Goal: Information Seeking & Learning: Check status

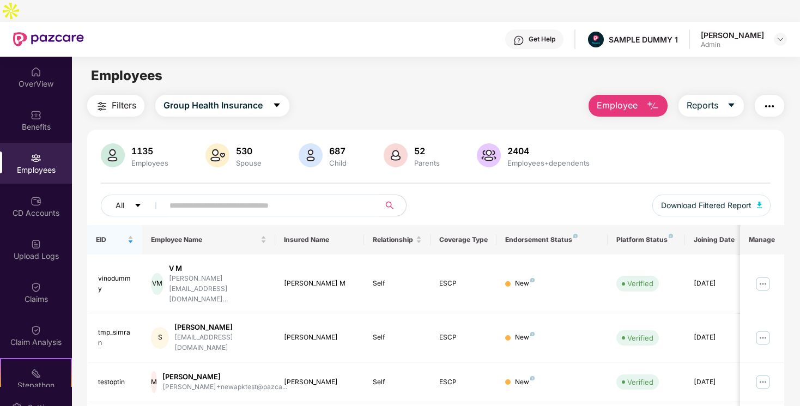
scroll to position [132, 0]
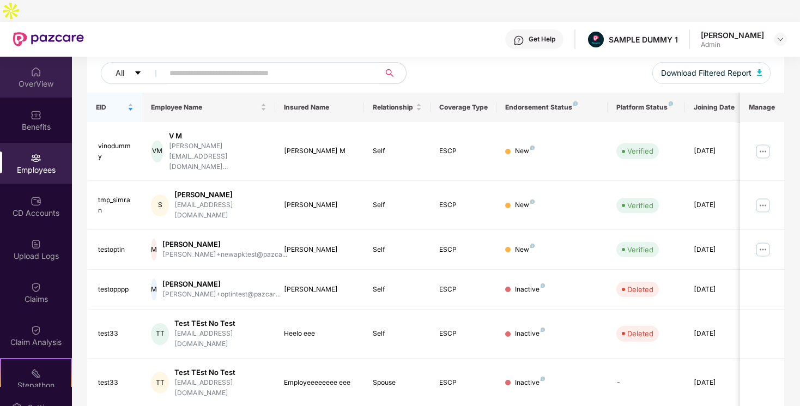
click at [36, 79] on div "OverView" at bounding box center [36, 84] width 72 height 11
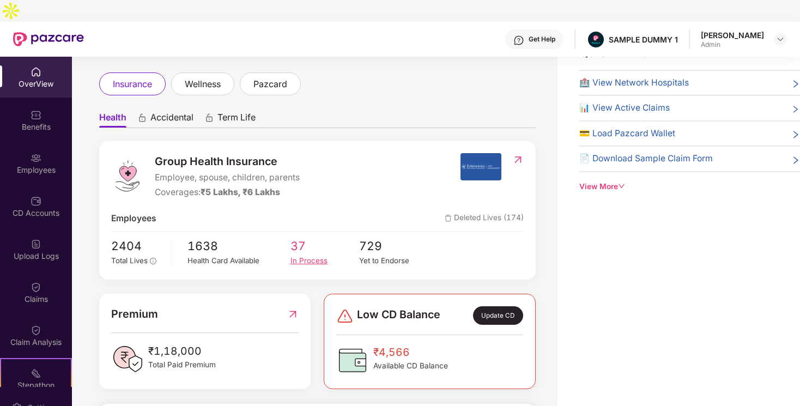
scroll to position [0, 0]
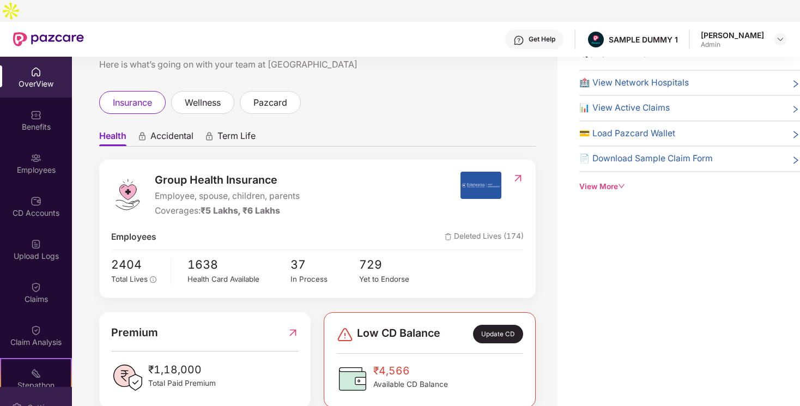
click at [41, 387] on div "Settings" at bounding box center [36, 407] width 72 height 41
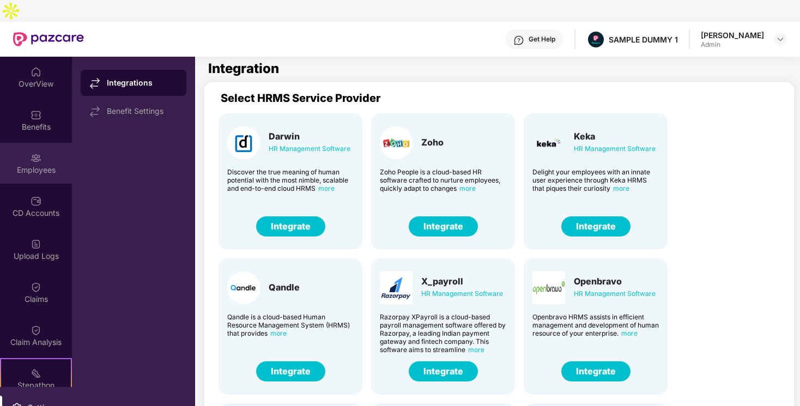
click at [52, 143] on div "Employees" at bounding box center [36, 163] width 72 height 41
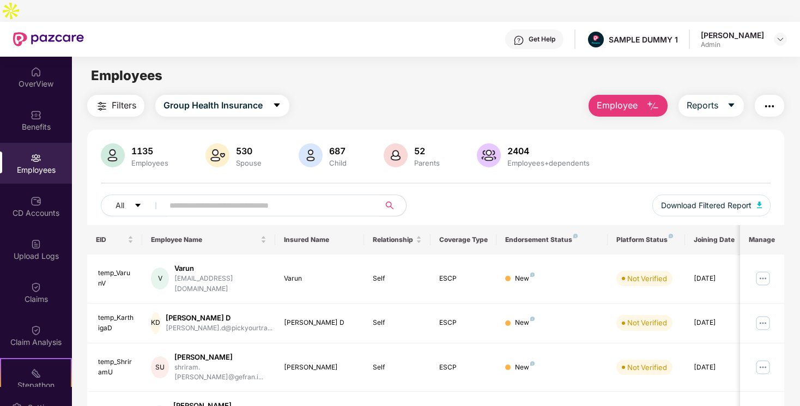
scroll to position [57, 0]
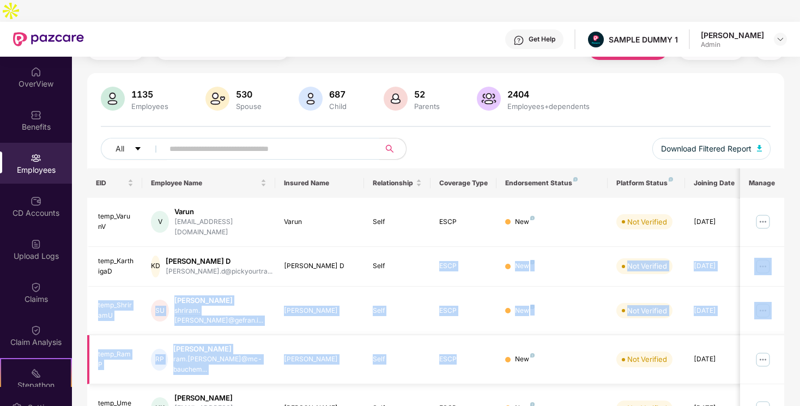
drag, startPoint x: 418, startPoint y: 244, endPoint x: 494, endPoint y: 336, distance: 120.1
click at [583, 335] on td "New" at bounding box center [552, 359] width 111 height 49
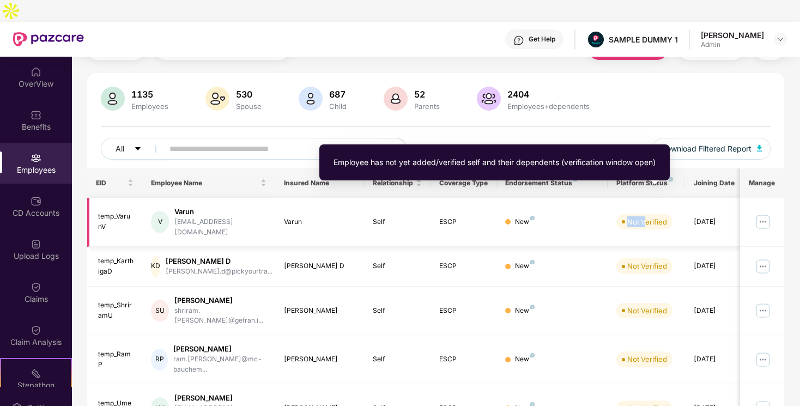
drag, startPoint x: 625, startPoint y: 195, endPoint x: 645, endPoint y: 195, distance: 19.6
click at [645, 214] on span "Not Verified" at bounding box center [645, 221] width 56 height 15
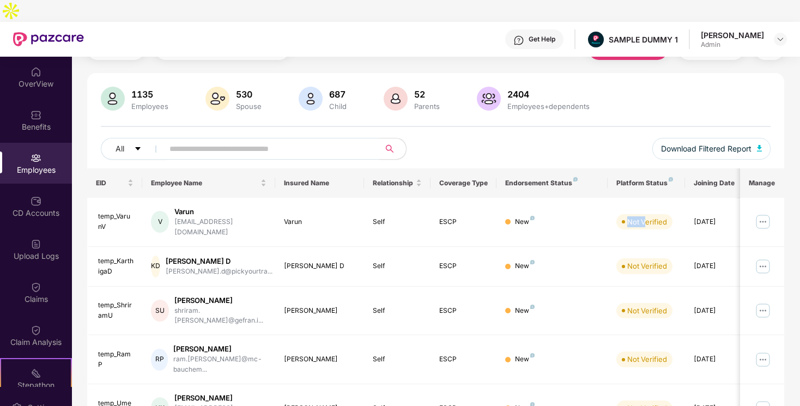
click at [604, 111] on div "1135 Employees 530 Spouse 687 Child 52 Parents 2404 Employees+dependents All Do…" at bounding box center [435, 128] width 697 height 82
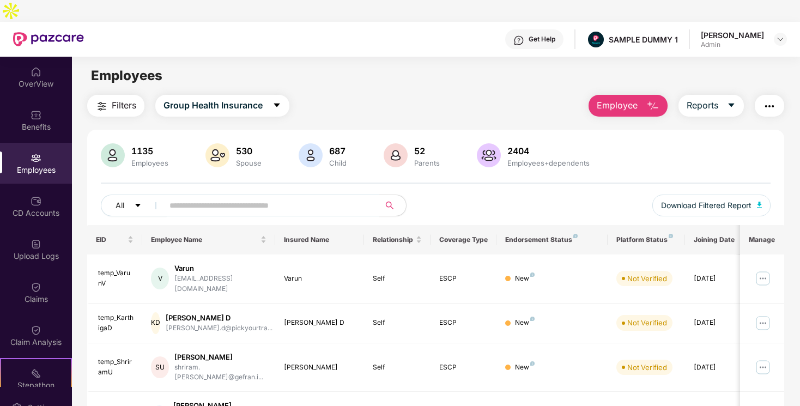
click at [608, 99] on span "Employee" at bounding box center [617, 106] width 41 height 14
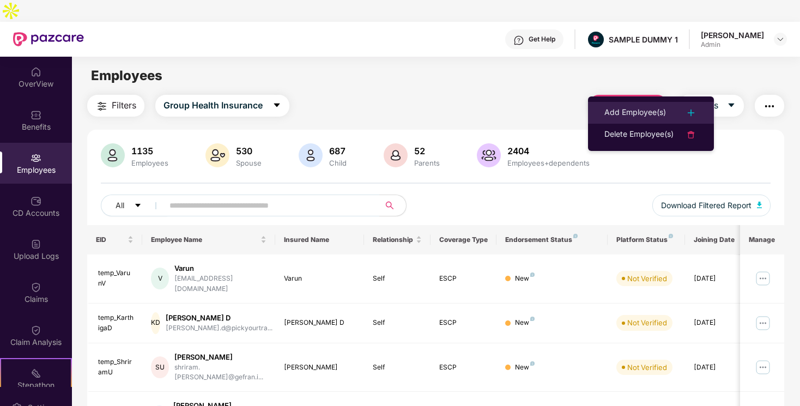
click at [620, 113] on div "Add Employee(s)" at bounding box center [636, 112] width 62 height 13
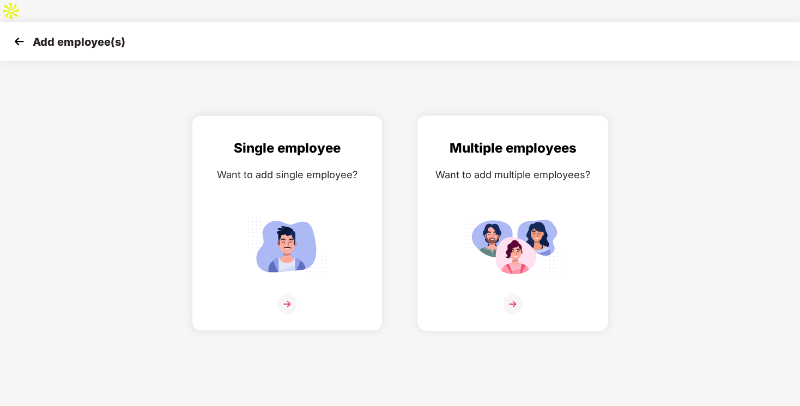
click at [478, 225] on img at bounding box center [513, 246] width 98 height 68
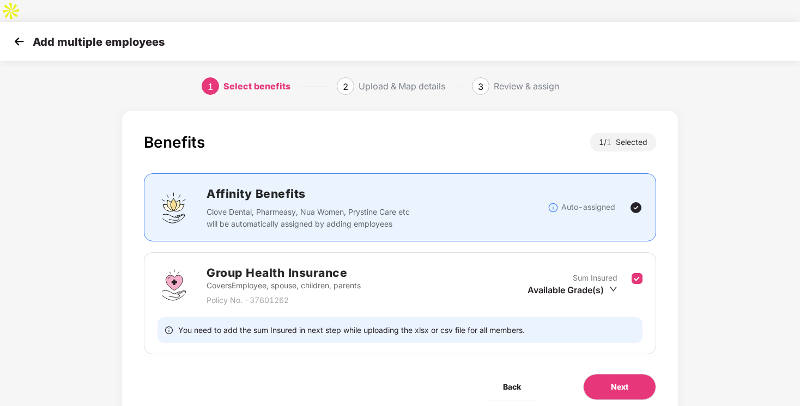
scroll to position [21, 0]
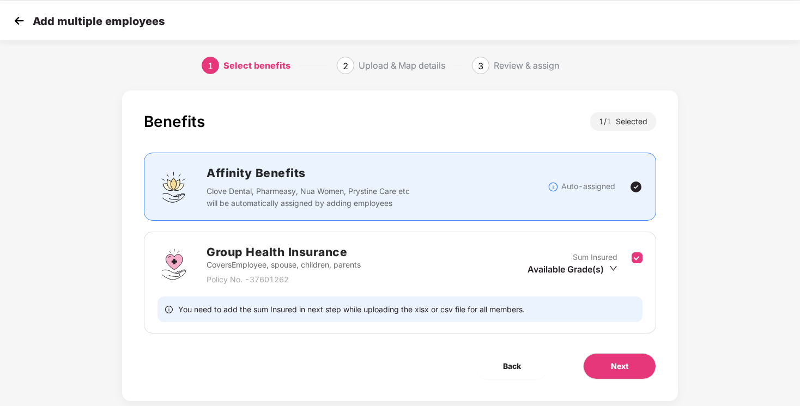
click at [581, 263] on div "Available Grade(s)" at bounding box center [573, 269] width 90 height 12
click at [612, 360] on span "Next" at bounding box center [619, 366] width 17 height 12
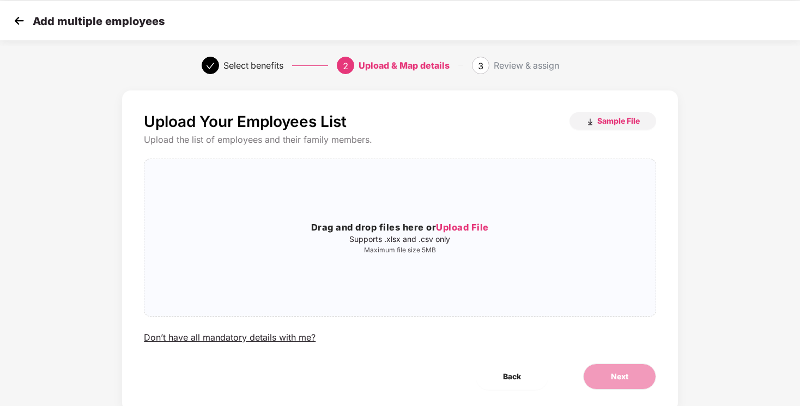
scroll to position [0, 0]
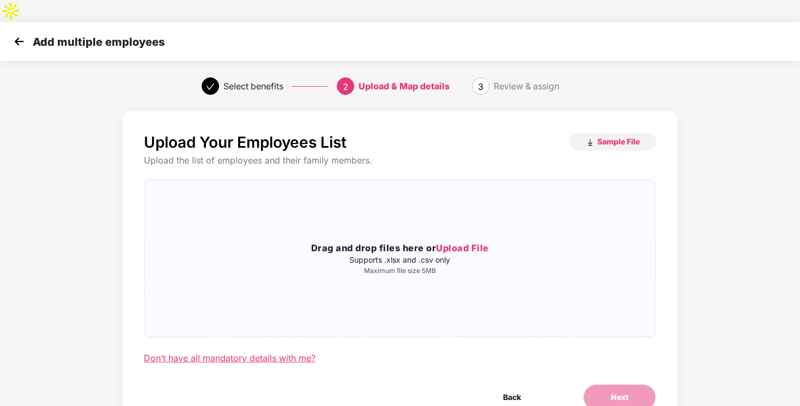
click at [279, 353] on div "Don’t have all mandatory details with me?" at bounding box center [230, 358] width 172 height 11
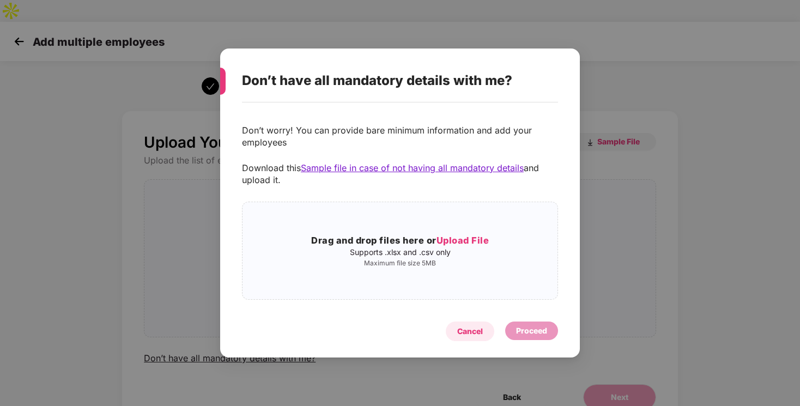
click at [475, 333] on div "Cancel" at bounding box center [470, 331] width 26 height 12
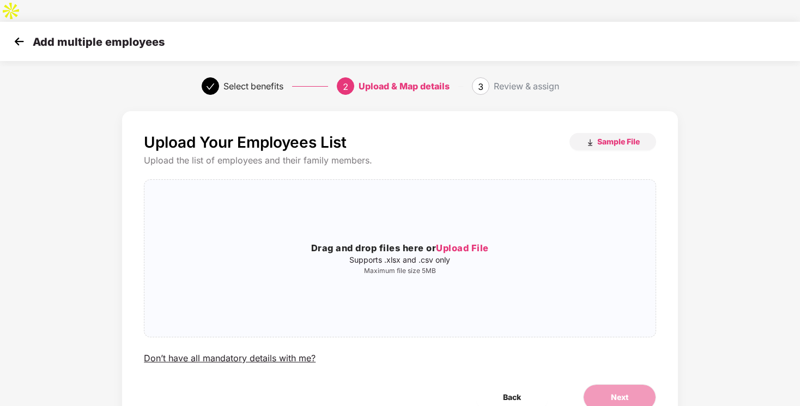
click at [14, 33] on img at bounding box center [19, 41] width 16 height 16
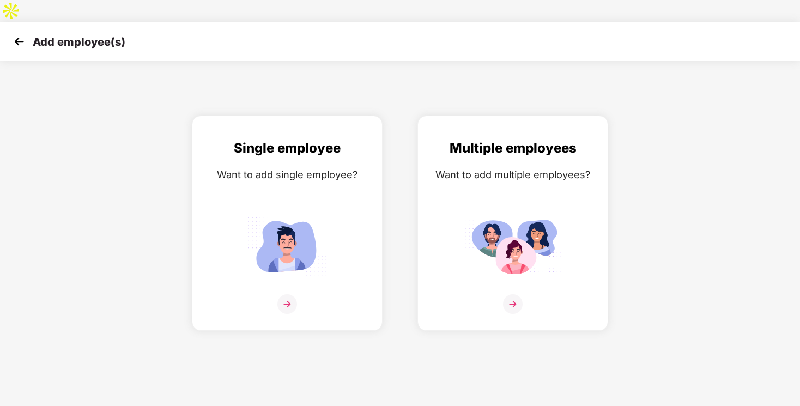
click at [14, 33] on img at bounding box center [19, 41] width 16 height 16
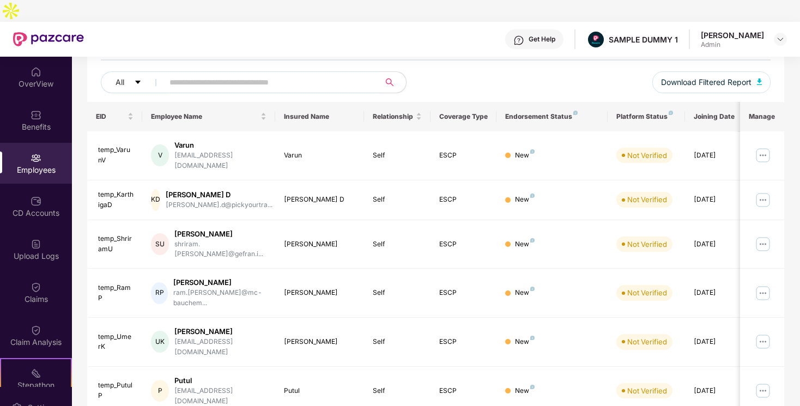
scroll to position [124, 0]
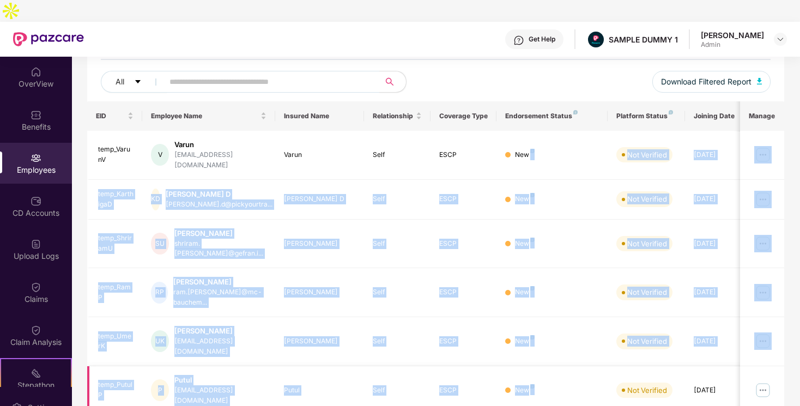
drag, startPoint x: 603, startPoint y: 144, endPoint x: 637, endPoint y: 323, distance: 181.9
click at [637, 323] on tbody "temp_VarunV V Varun payroll@criyagen.com Varun Self ESCP New Not Verified 29 Se…" at bounding box center [441, 381] width 709 height 500
click at [548, 71] on div "All Download Filtered Report" at bounding box center [436, 86] width 670 height 31
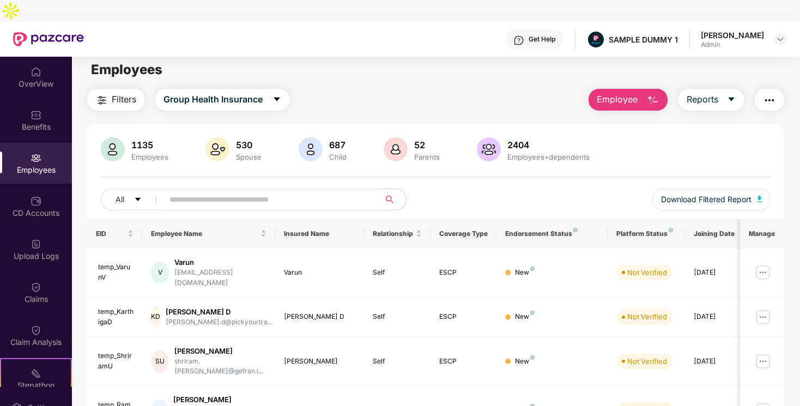
scroll to position [0, 0]
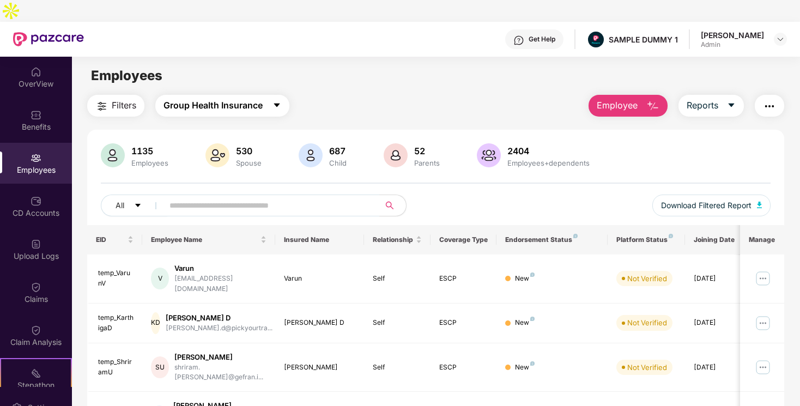
click at [260, 99] on span "Group Health Insurance" at bounding box center [213, 106] width 99 height 14
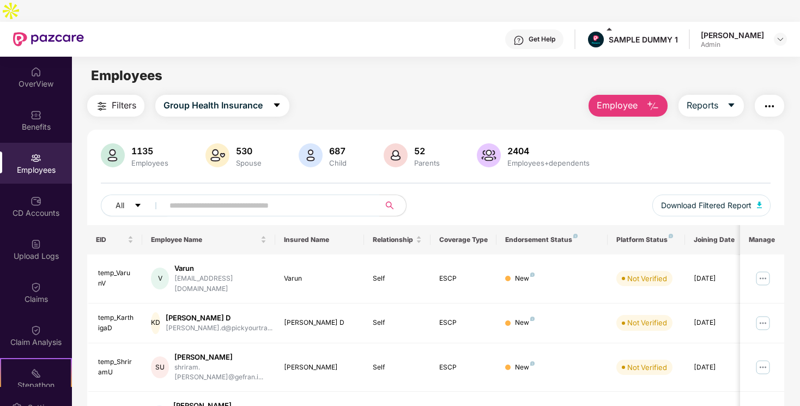
click at [778, 95] on button "button" at bounding box center [769, 106] width 29 height 22
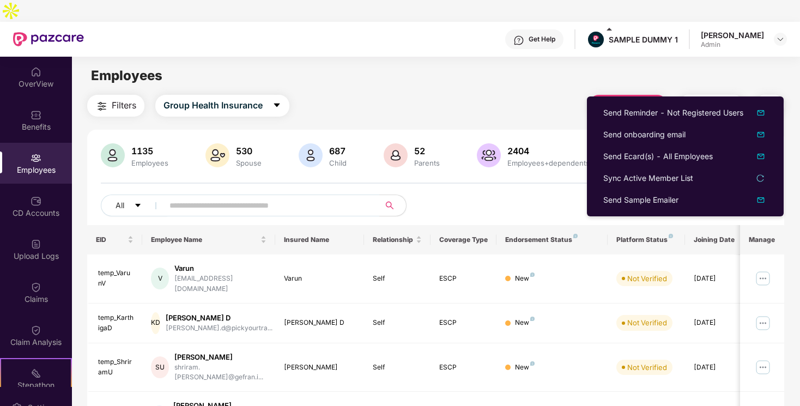
click at [680, 65] on div "Employees" at bounding box center [436, 75] width 728 height 21
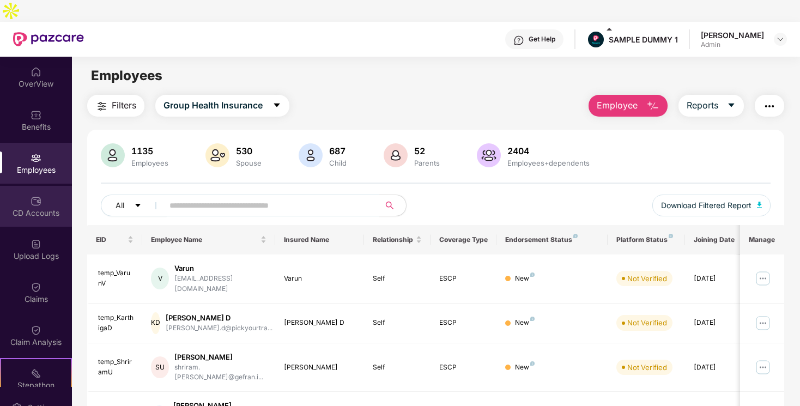
click at [19, 200] on div "CD Accounts" at bounding box center [36, 206] width 72 height 41
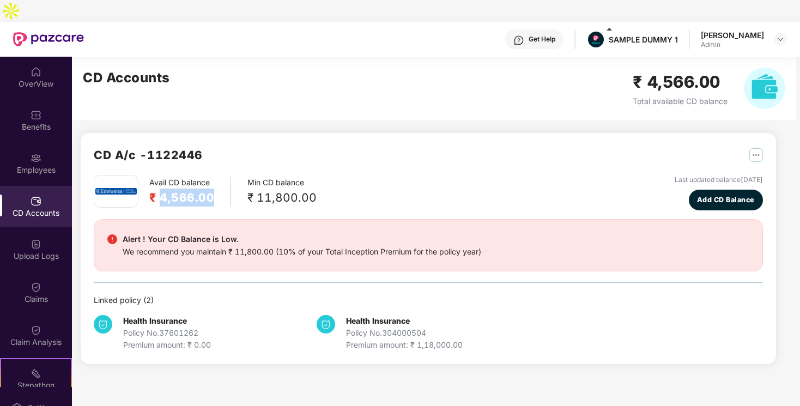
drag, startPoint x: 160, startPoint y: 175, endPoint x: 220, endPoint y: 174, distance: 59.4
click at [220, 177] on div "Avail CD balance ₹ 4,566.00" at bounding box center [190, 192] width 82 height 30
click at [218, 219] on div "Alert ! Your CD Balance is Low. We recommend you maintain ₹ 11,800.00 (10% of y…" at bounding box center [428, 245] width 669 height 52
drag, startPoint x: 163, startPoint y: 177, endPoint x: 216, endPoint y: 174, distance: 53.0
click at [216, 177] on div "Avail CD balance ₹ 4,566.00" at bounding box center [190, 192] width 82 height 30
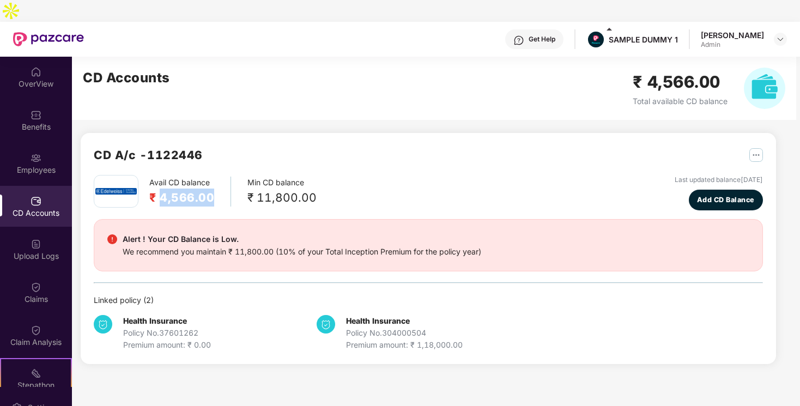
click at [267, 189] on div "₹ 11,800.00" at bounding box center [282, 198] width 69 height 18
drag, startPoint x: 248, startPoint y: 173, endPoint x: 313, endPoint y: 173, distance: 65.4
click at [313, 175] on div "Avail CD balance ₹ 4,566.00 Min CD balance ₹ 11,800.00 Last updated balance 23 …" at bounding box center [428, 192] width 669 height 35
click at [314, 177] on div "Avail CD balance ₹ 4,566.00 Min CD balance ₹ 11,800.00 Last updated balance 23 …" at bounding box center [428, 192] width 669 height 35
drag, startPoint x: 251, startPoint y: 173, endPoint x: 310, endPoint y: 173, distance: 58.9
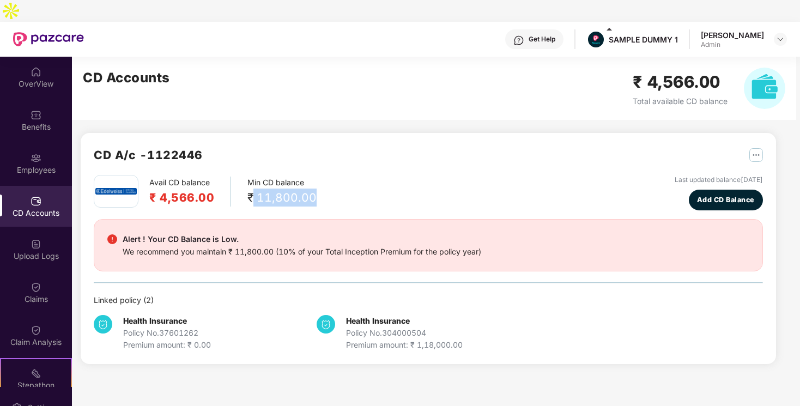
click at [310, 189] on div "₹ 11,800.00" at bounding box center [282, 198] width 69 height 18
drag, startPoint x: 159, startPoint y: 170, endPoint x: 202, endPoint y: 169, distance: 43.6
click at [202, 189] on h2 "₹ 4,566.00" at bounding box center [181, 198] width 65 height 18
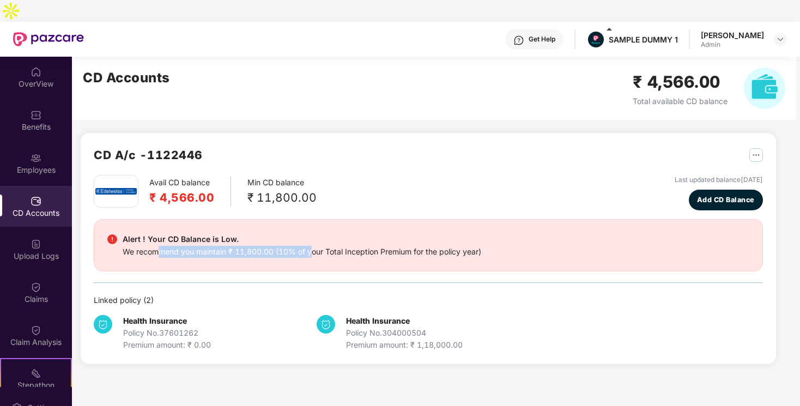
drag, startPoint x: 158, startPoint y: 225, endPoint x: 310, endPoint y: 234, distance: 152.3
click at [310, 246] on div "We recommend you maintain ₹ 11,800.00 (10% of your Total Inception Premium for …" at bounding box center [302, 252] width 359 height 12
click at [734, 190] on button "Add CD Balance" at bounding box center [726, 200] width 74 height 21
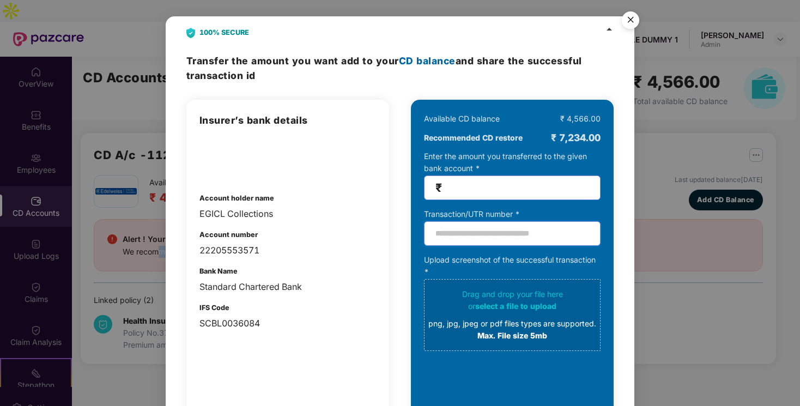
click at [463, 234] on input "text" at bounding box center [512, 233] width 177 height 25
click at [637, 20] on img "Close" at bounding box center [630, 22] width 31 height 31
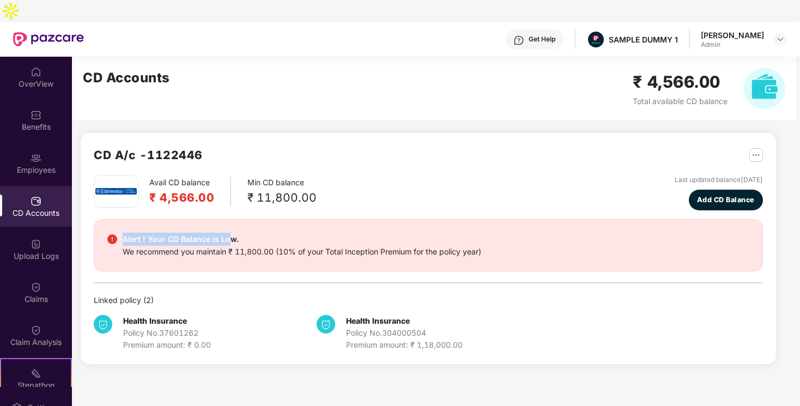
drag, startPoint x: 124, startPoint y: 219, endPoint x: 230, endPoint y: 220, distance: 105.8
click at [230, 233] on div "Alert ! Your CD Balance is Low." at bounding box center [302, 239] width 359 height 13
click at [301, 236] on div "Alert ! Your CD Balance is Low. We recommend you maintain ₹ 11,800.00 (10% of y…" at bounding box center [428, 245] width 669 height 52
drag, startPoint x: 254, startPoint y: 178, endPoint x: 309, endPoint y: 178, distance: 54.5
click at [309, 189] on div "₹ 11,800.00" at bounding box center [282, 198] width 69 height 18
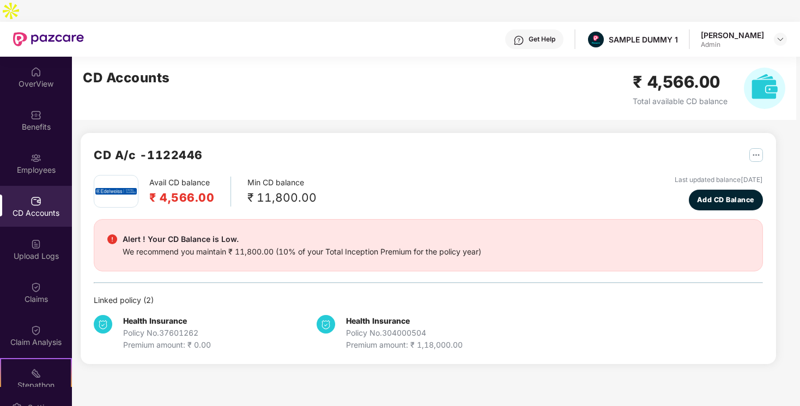
click at [332, 175] on div "Avail CD balance ₹ 4,566.00 Min CD balance ₹ 11,800.00 Last updated balance 23 …" at bounding box center [428, 192] width 669 height 35
click at [759, 148] on img "button" at bounding box center [757, 155] width 14 height 14
click at [382, 327] on div "Policy No. 304000504" at bounding box center [404, 333] width 117 height 12
click at [31, 294] on div "Claims" at bounding box center [36, 299] width 72 height 11
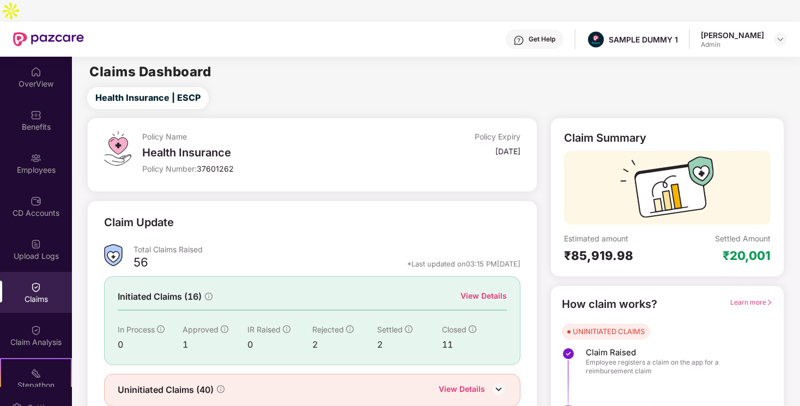
scroll to position [21, 0]
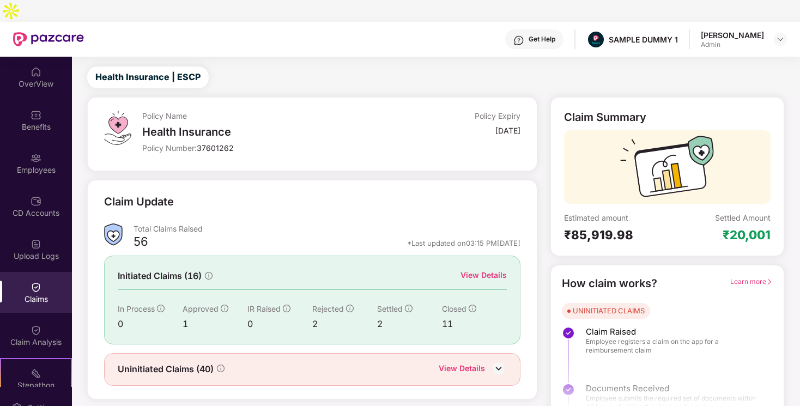
click at [750, 277] on span "Learn more" at bounding box center [752, 281] width 43 height 8
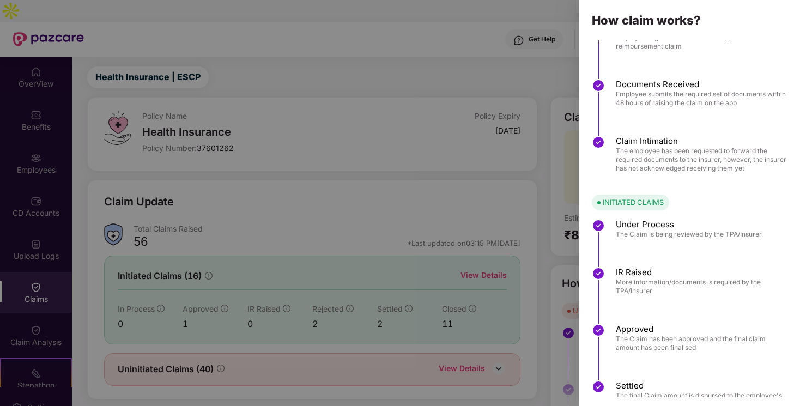
scroll to position [41, 0]
click at [547, 290] on div at bounding box center [400, 203] width 800 height 406
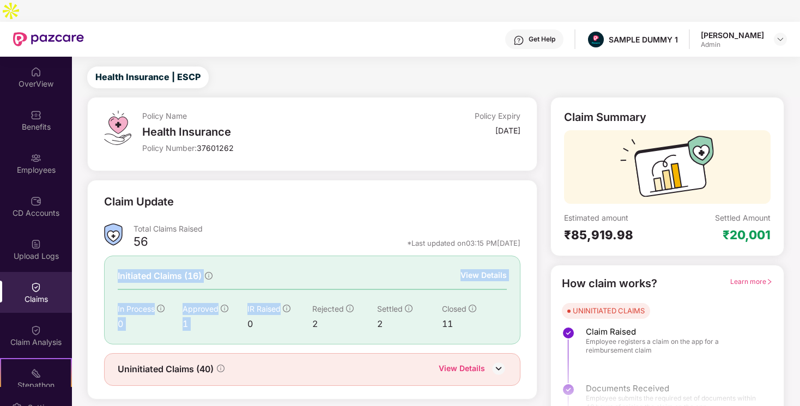
drag, startPoint x: 117, startPoint y: 256, endPoint x: 306, endPoint y: 289, distance: 191.6
click at [307, 289] on div "Initiated Claims (16) View Details In Process 0 Approved 1 IR Raised 0 Rejected…" at bounding box center [312, 300] width 416 height 88
click at [309, 317] on div "0" at bounding box center [280, 324] width 65 height 14
click at [491, 269] on div "View Details" at bounding box center [484, 275] width 46 height 12
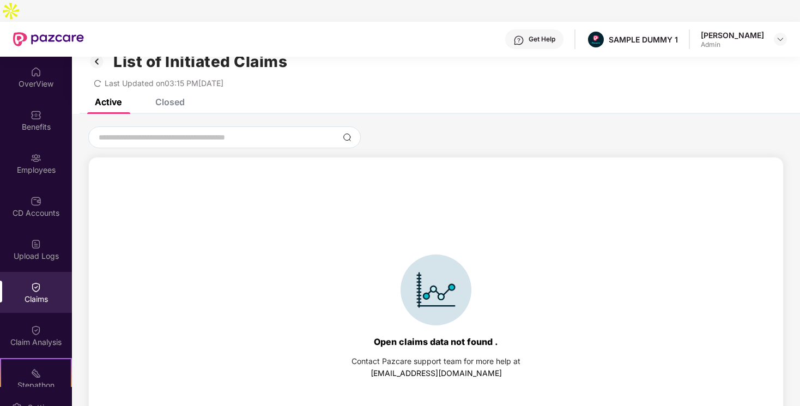
click at [178, 96] on div "Closed" at bounding box center [169, 101] width 29 height 11
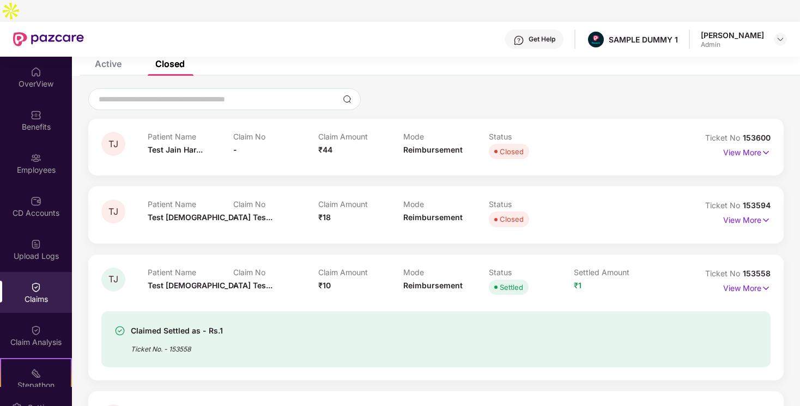
scroll to position [63, 0]
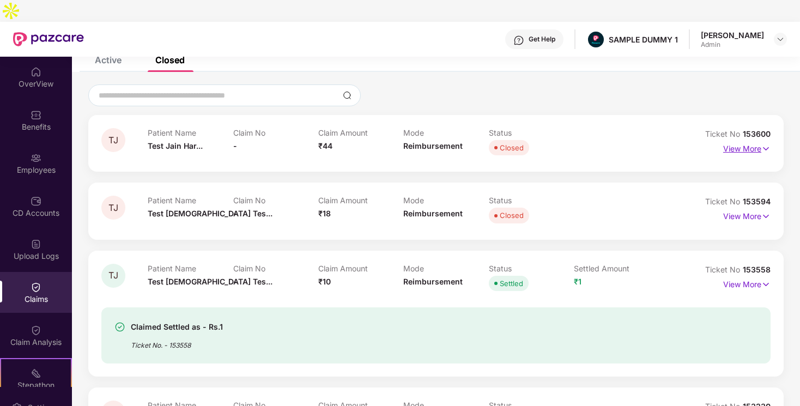
click at [746, 140] on p "View More" at bounding box center [746, 147] width 47 height 15
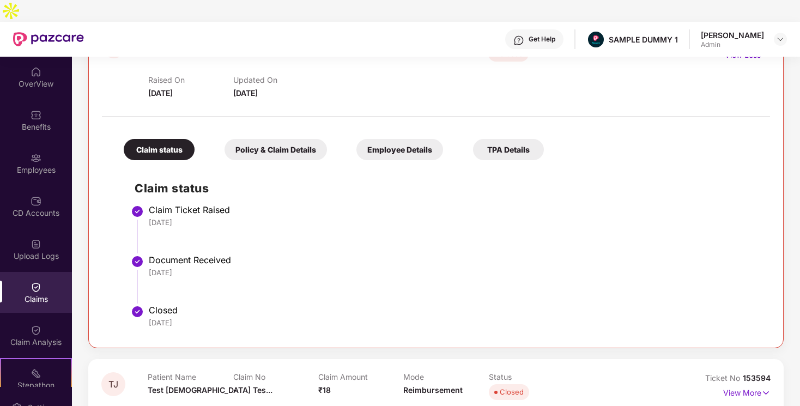
scroll to position [176, 0]
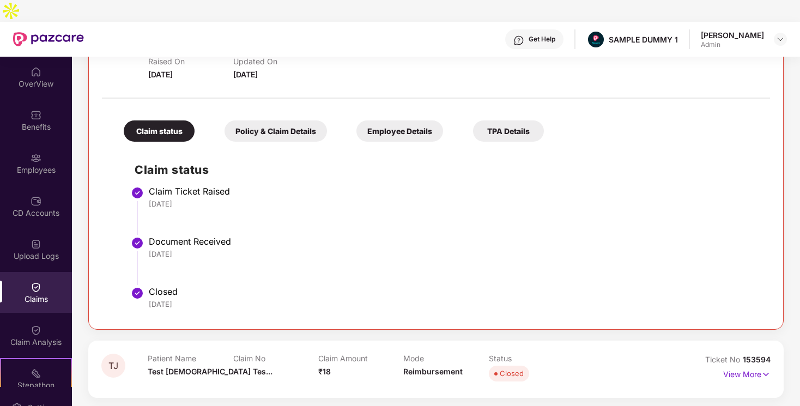
drag, startPoint x: 148, startPoint y: 165, endPoint x: 194, endPoint y: 280, distance: 123.8
click at [194, 280] on div "Claim status Claim Ticket Raised 26 Jun 2025 Document Received 26 Jun 2025 Clos…" at bounding box center [436, 231] width 647 height 169
click at [212, 293] on li "Closed 27 Jun 2025" at bounding box center [447, 303] width 625 height 26
click at [287, 120] on div "Policy & Claim Details" at bounding box center [276, 130] width 102 height 21
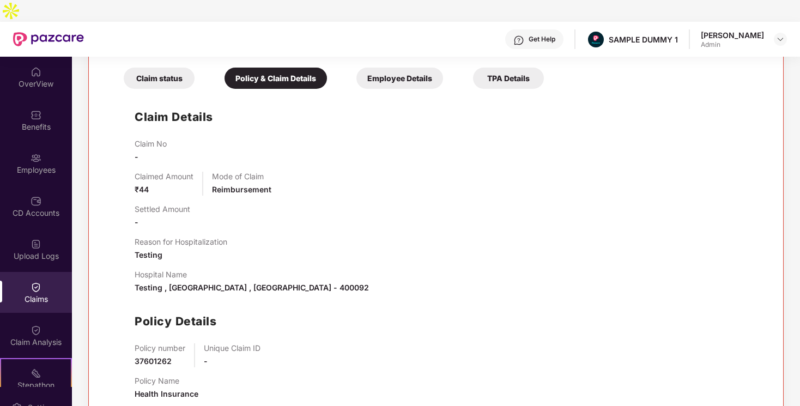
scroll to position [235, 0]
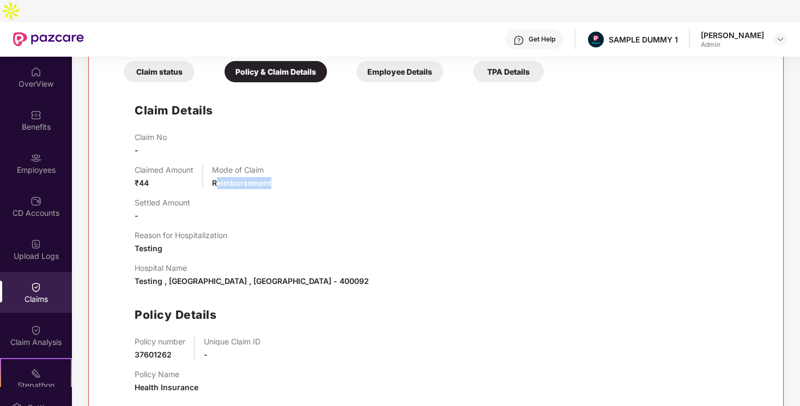
drag, startPoint x: 218, startPoint y: 164, endPoint x: 292, endPoint y: 164, distance: 74.1
click at [292, 165] on div "Claimed Amount ₹44 Mode of Claim Reimbursement" at bounding box center [447, 177] width 625 height 24
drag, startPoint x: 135, startPoint y: 221, endPoint x: 168, endPoint y: 226, distance: 33.2
click at [168, 231] on div "Reason for Hospitalization Testing" at bounding box center [181, 243] width 93 height 24
drag, startPoint x: 170, startPoint y: 259, endPoint x: 248, endPoint y: 259, distance: 77.4
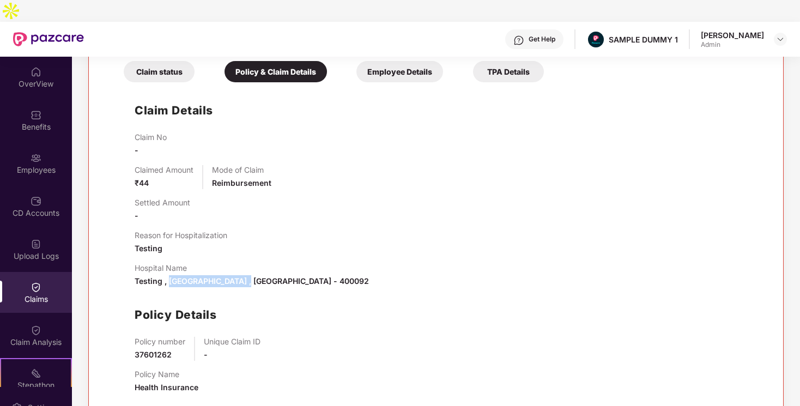
click at [248, 276] on span "Testing , Mumbai , Maharashtra - 400092" at bounding box center [252, 280] width 234 height 9
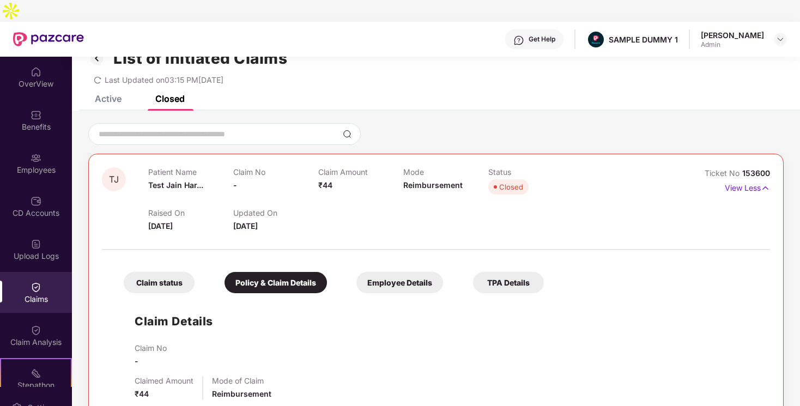
scroll to position [0, 0]
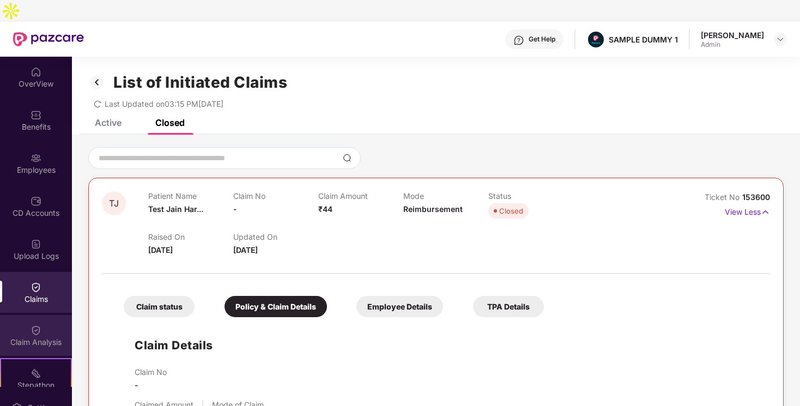
click at [32, 315] on div "Claim Analysis" at bounding box center [36, 335] width 72 height 41
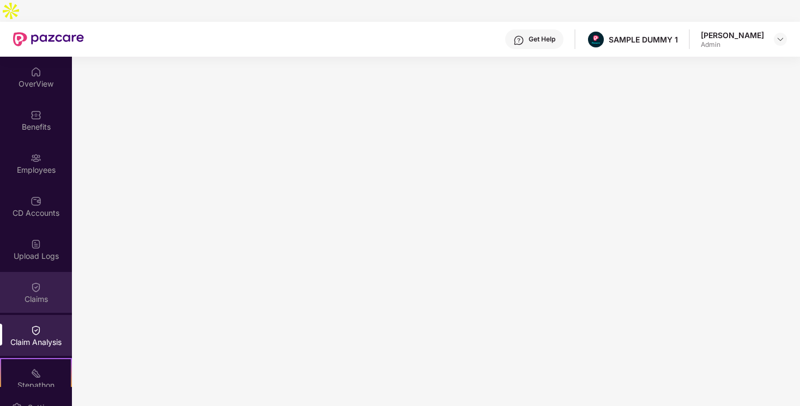
click at [31, 282] on img at bounding box center [36, 287] width 11 height 11
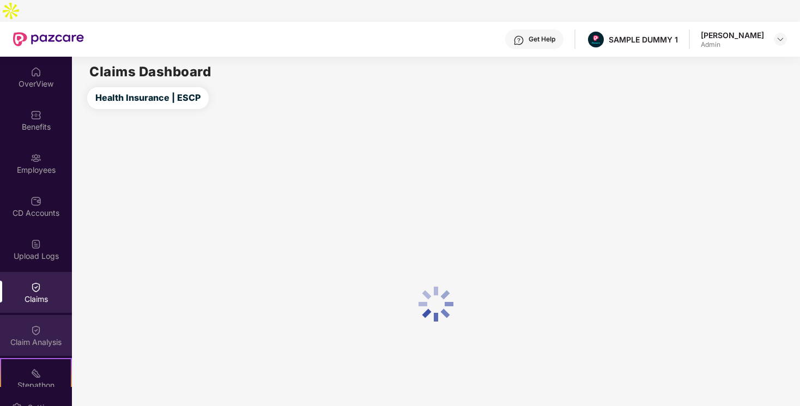
click at [42, 315] on div "Claim Analysis" at bounding box center [36, 335] width 72 height 41
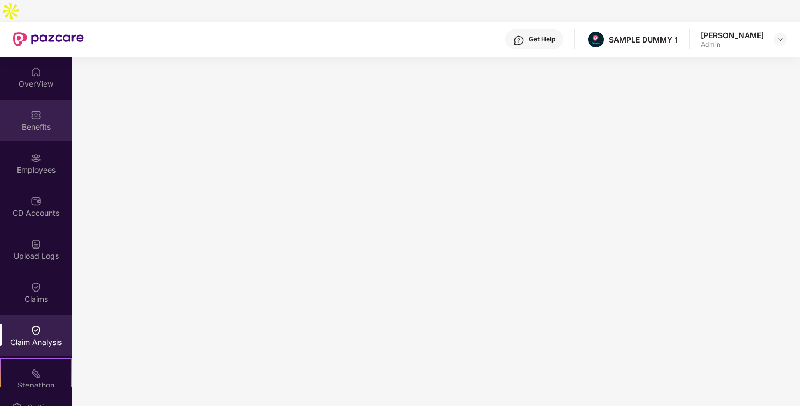
click at [23, 100] on div "Benefits" at bounding box center [36, 120] width 72 height 41
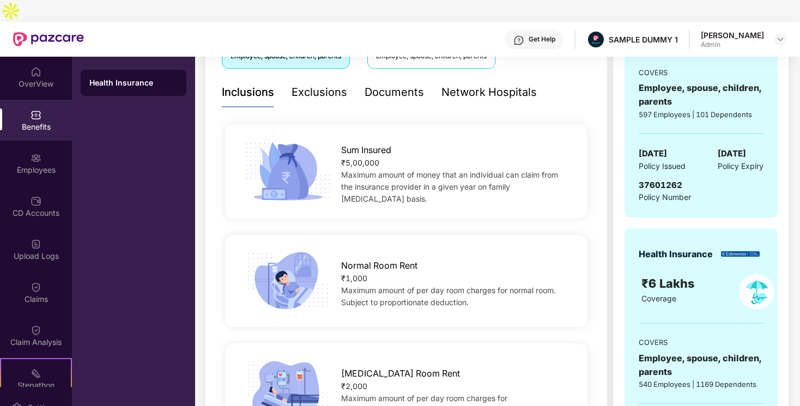
scroll to position [226, 0]
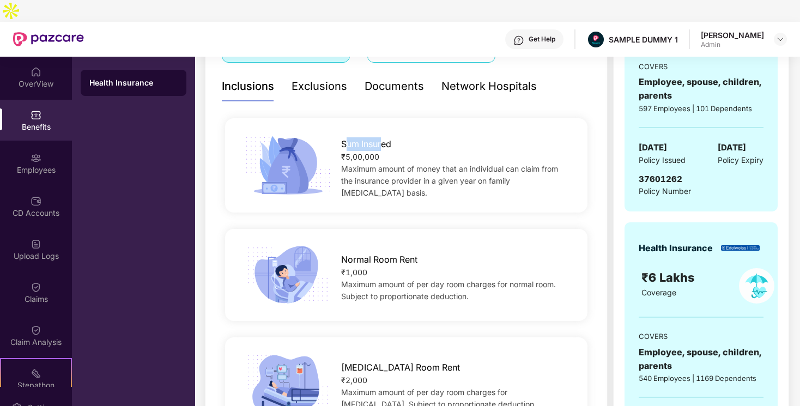
drag, startPoint x: 345, startPoint y: 130, endPoint x: 381, endPoint y: 130, distance: 36.5
click at [381, 137] on span "Sum Insured" at bounding box center [366, 144] width 50 height 14
drag, startPoint x: 347, startPoint y: 141, endPoint x: 391, endPoint y: 141, distance: 43.6
click at [391, 151] on div "₹5,00,000" at bounding box center [456, 157] width 230 height 12
click at [378, 164] on span "Maximum amount of money that an individual can claim from the insurance provide…" at bounding box center [449, 180] width 217 height 33
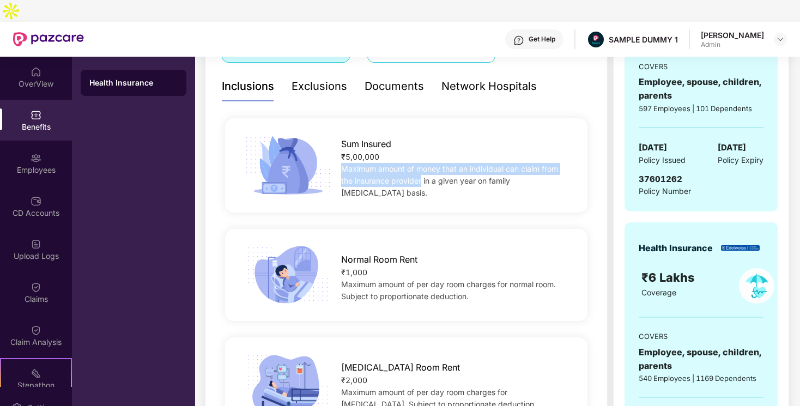
drag, startPoint x: 344, startPoint y: 154, endPoint x: 422, endPoint y: 167, distance: 79.0
click at [422, 167] on span "Maximum amount of money that an individual can claim from the insurance provide…" at bounding box center [449, 180] width 217 height 33
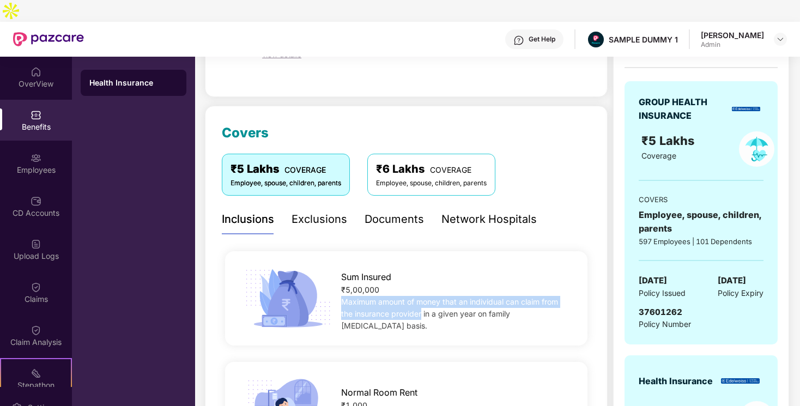
click at [312, 211] on div "Exclusions" at bounding box center [320, 219] width 56 height 17
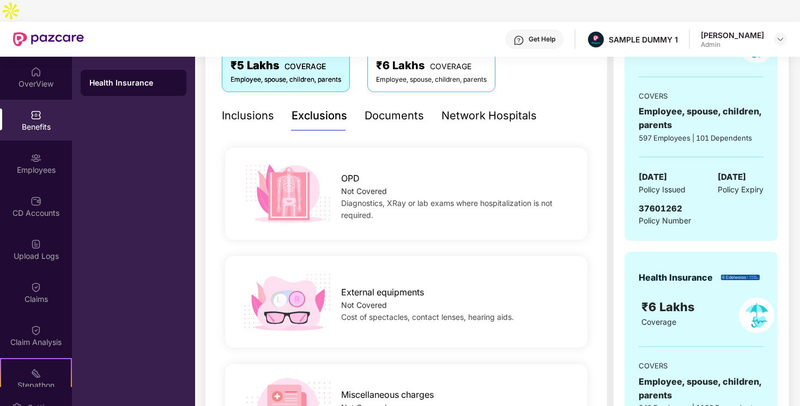
scroll to position [195, 0]
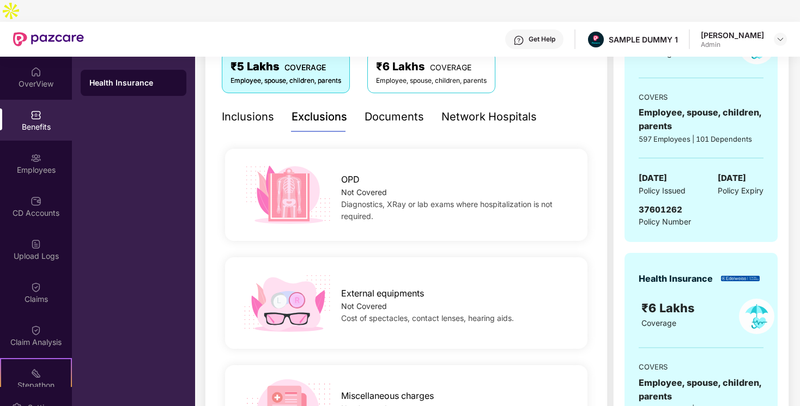
click at [468, 108] on div "Network Hospitals" at bounding box center [489, 116] width 95 height 17
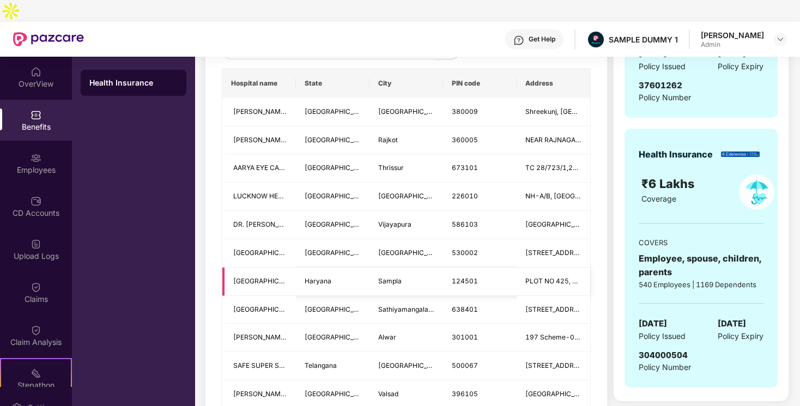
scroll to position [278, 0]
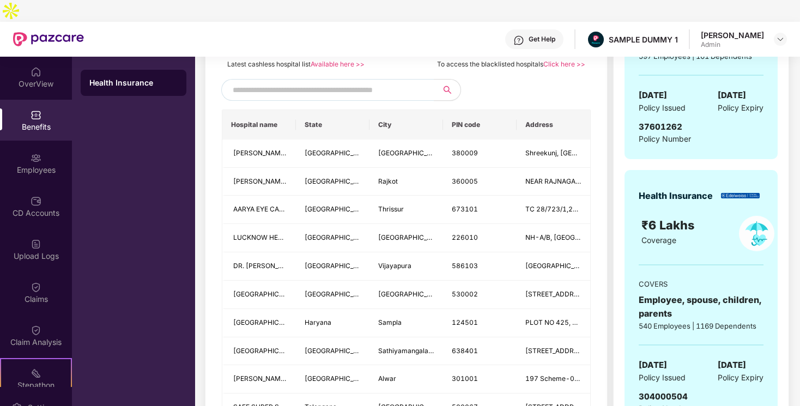
click at [372, 82] on input "text" at bounding box center [326, 90] width 186 height 16
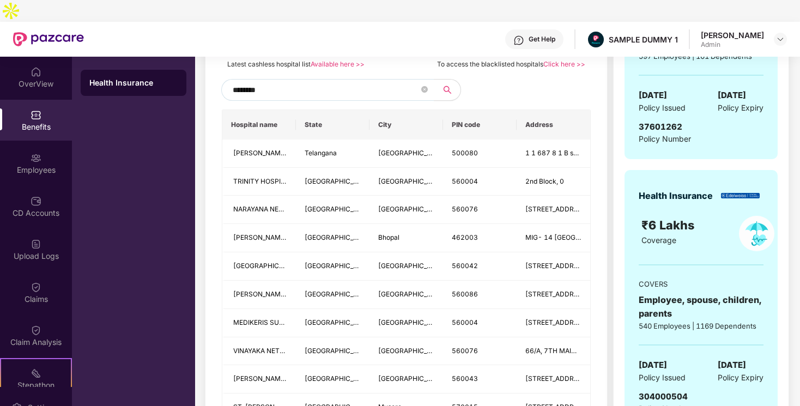
type input "*********"
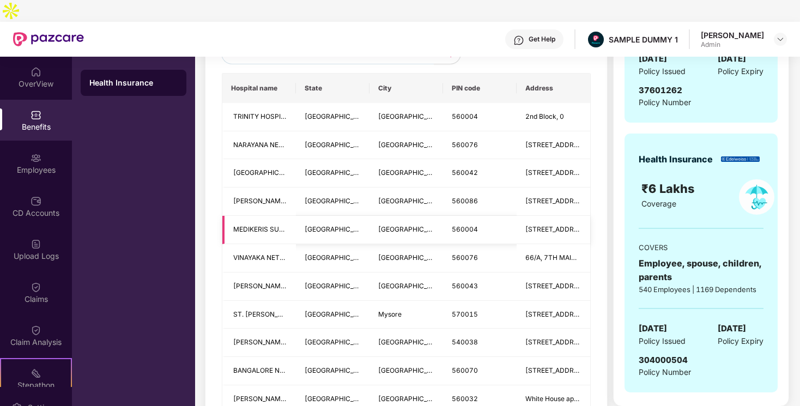
scroll to position [239, 0]
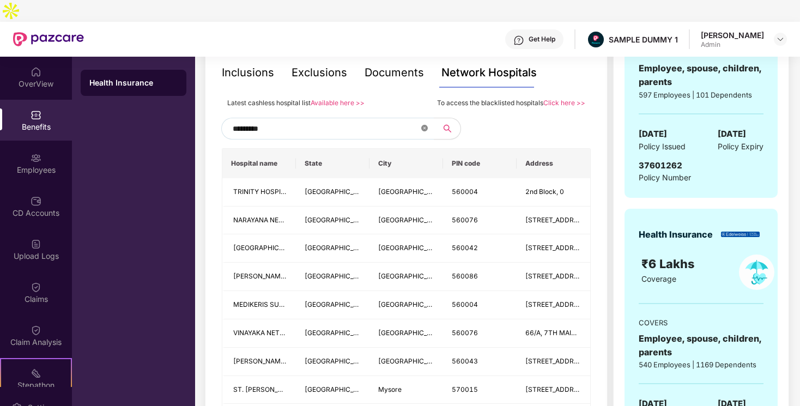
click at [425, 125] on icon "close-circle" at bounding box center [424, 128] width 7 height 7
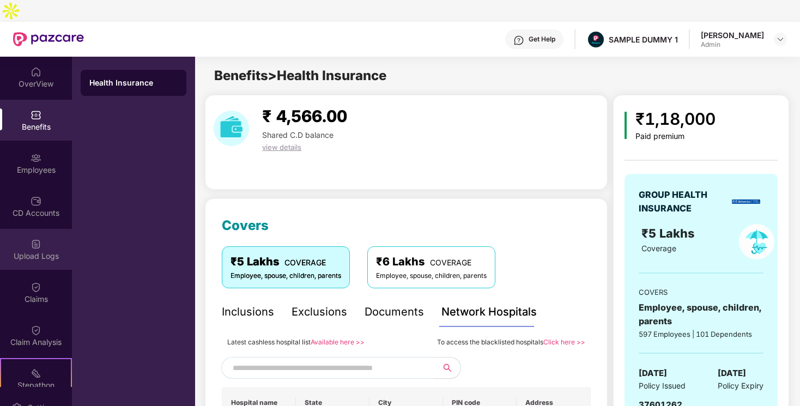
scroll to position [143, 0]
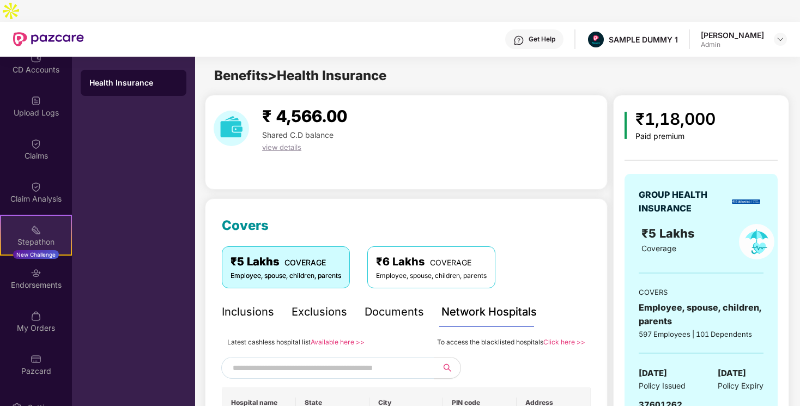
click at [38, 237] on div "Stepathon" at bounding box center [36, 242] width 70 height 11
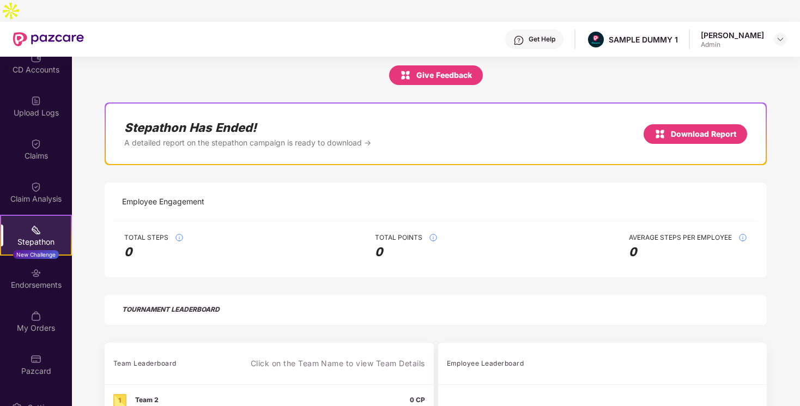
scroll to position [57, 0]
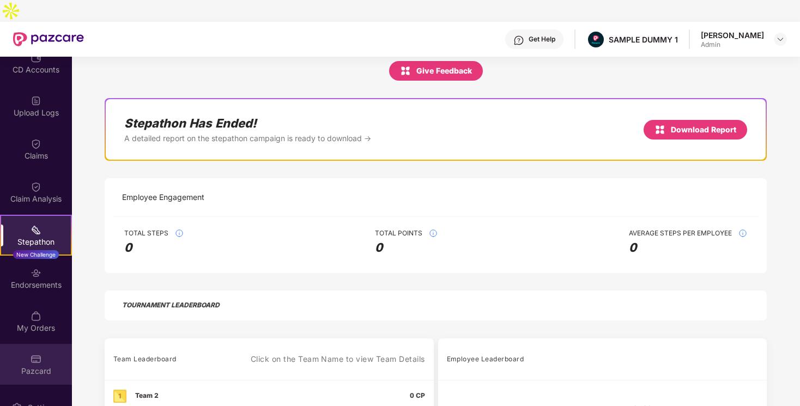
click at [38, 354] on img at bounding box center [36, 359] width 11 height 11
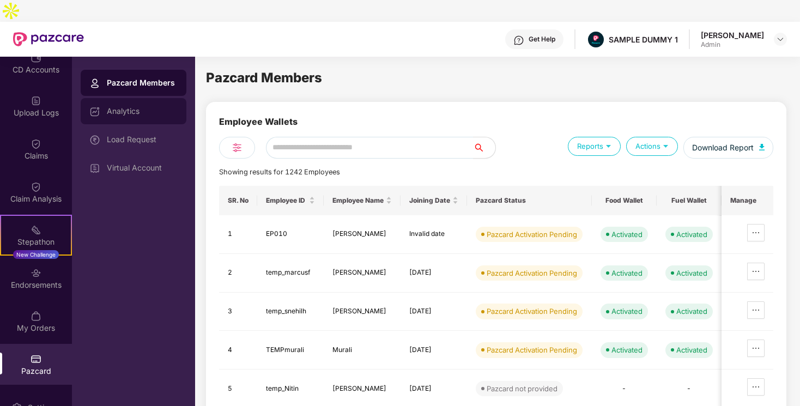
click at [152, 98] on div "Analytics" at bounding box center [134, 111] width 106 height 26
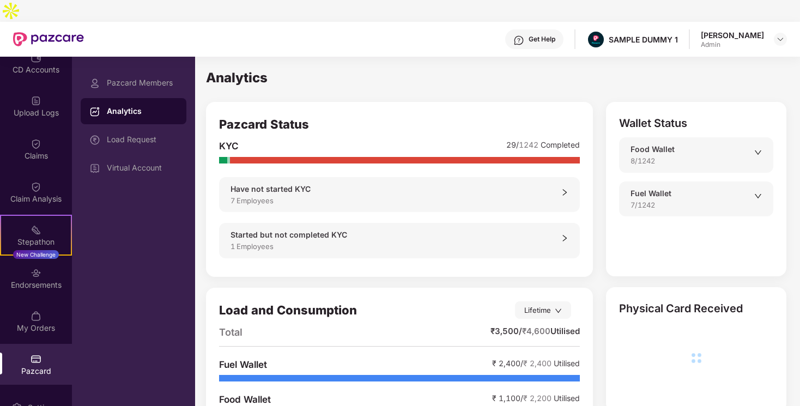
scroll to position [36, 0]
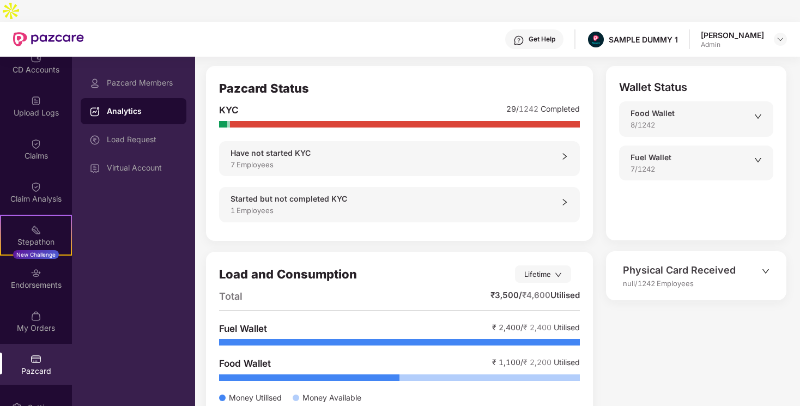
click at [730, 263] on div "Physical Card Received" at bounding box center [692, 270] width 139 height 15
click at [772, 257] on div "Physical Card Received null/1242 Employees" at bounding box center [697, 276] width 170 height 39
click at [769, 269] on icon "down" at bounding box center [766, 271] width 7 height 4
click at [110, 164] on div "Virtual Account" at bounding box center [142, 168] width 71 height 9
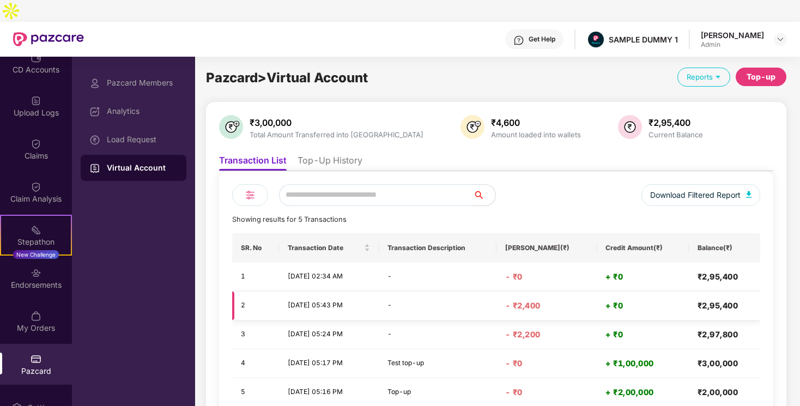
scroll to position [45, 0]
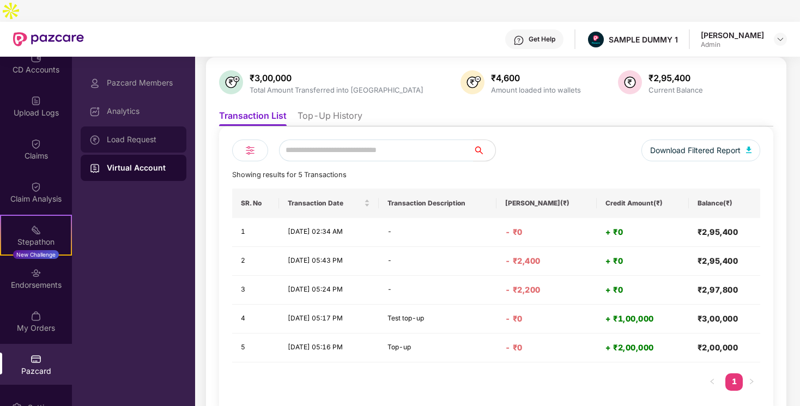
click at [142, 135] on div "Load Request" at bounding box center [142, 139] width 71 height 9
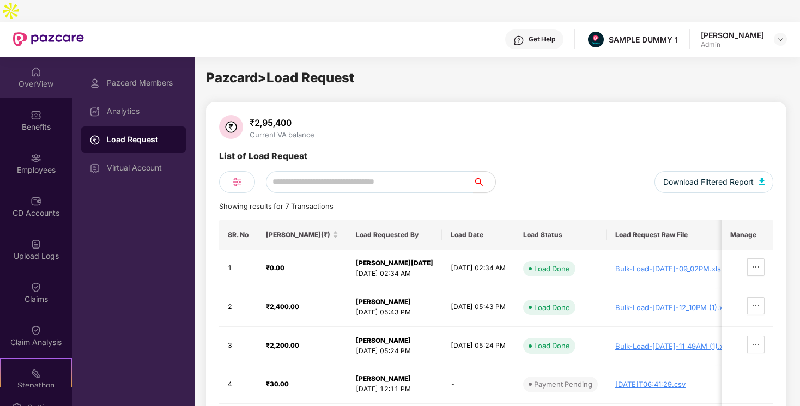
click at [31, 67] on img at bounding box center [36, 72] width 11 height 11
